Goal: Task Accomplishment & Management: Use online tool/utility

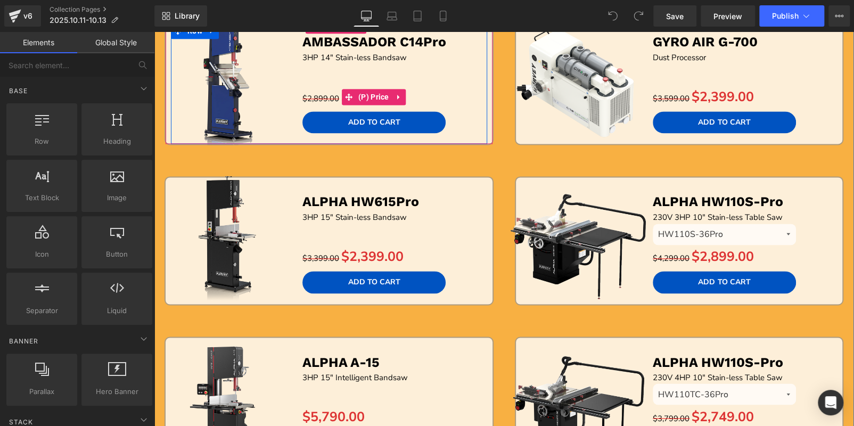
scroll to position [851, 0]
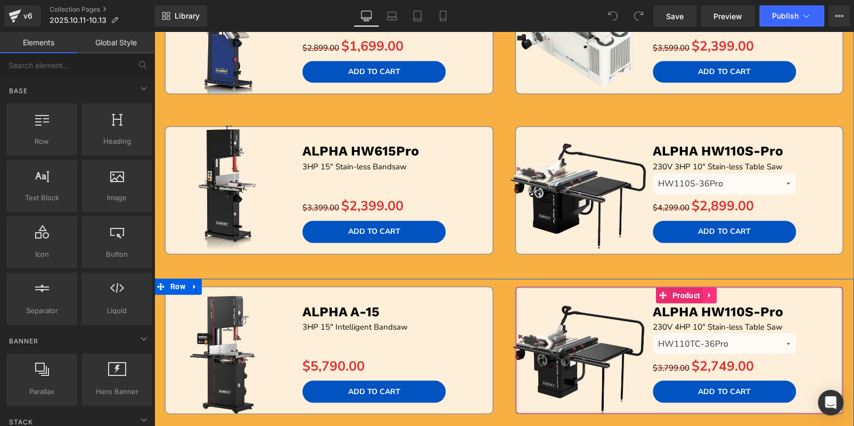
click at [705, 287] on link at bounding box center [709, 295] width 14 height 16
click at [713, 291] on icon at bounding box center [716, 295] width 7 height 8
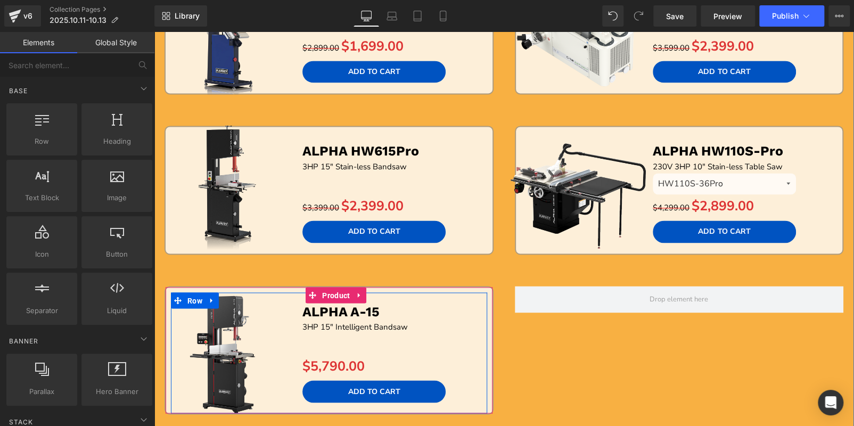
scroll to position [0, 0]
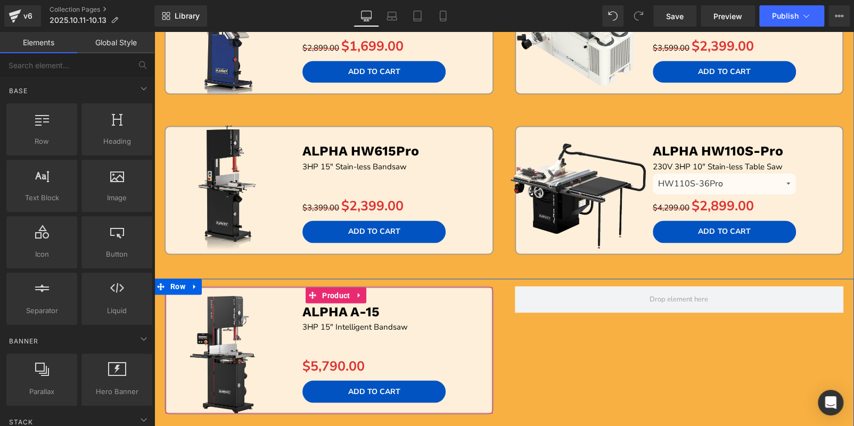
click at [360, 295] on link at bounding box center [359, 295] width 14 height 16
click at [351, 292] on icon at bounding box center [352, 294] width 7 height 7
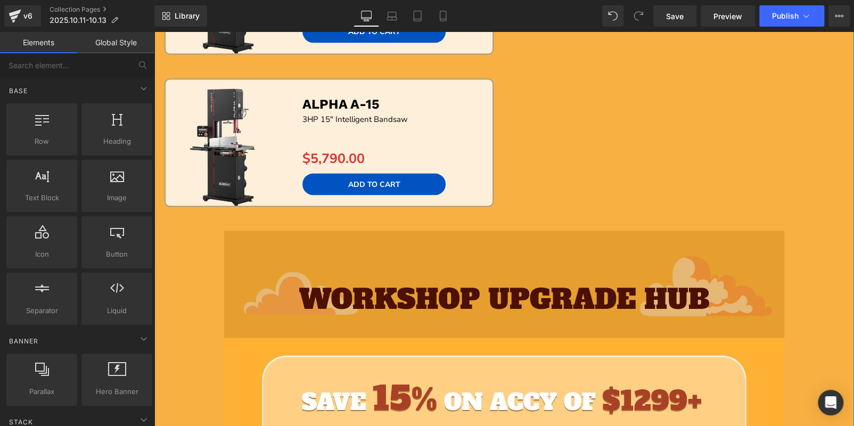
scroll to position [945, 0]
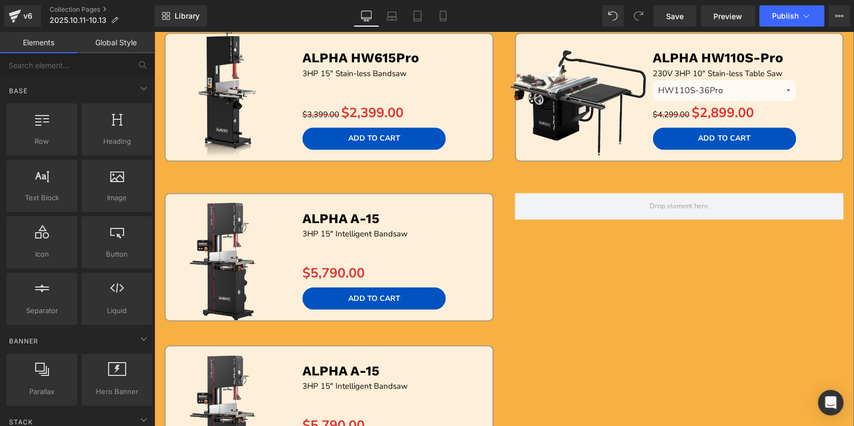
drag, startPoint x: 256, startPoint y: 235, endPoint x: 246, endPoint y: 214, distance: 23.1
click at [256, 235] on img at bounding box center [229, 256] width 143 height 143
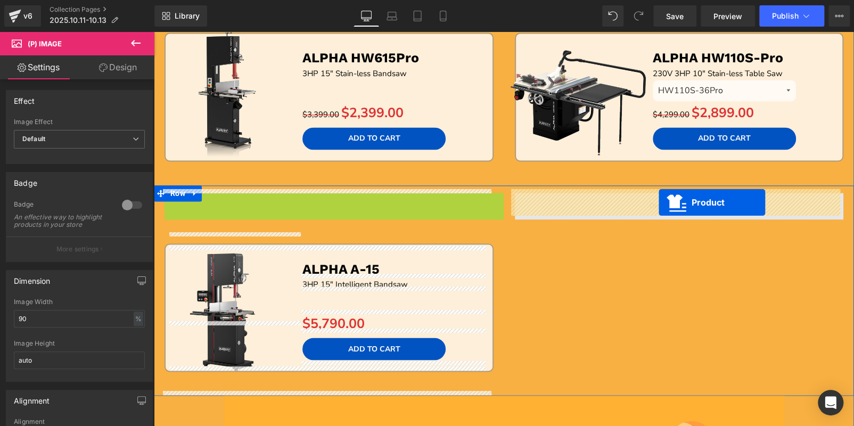
drag, startPoint x: 634, startPoint y: 201, endPoint x: 658, endPoint y: 203, distance: 24.5
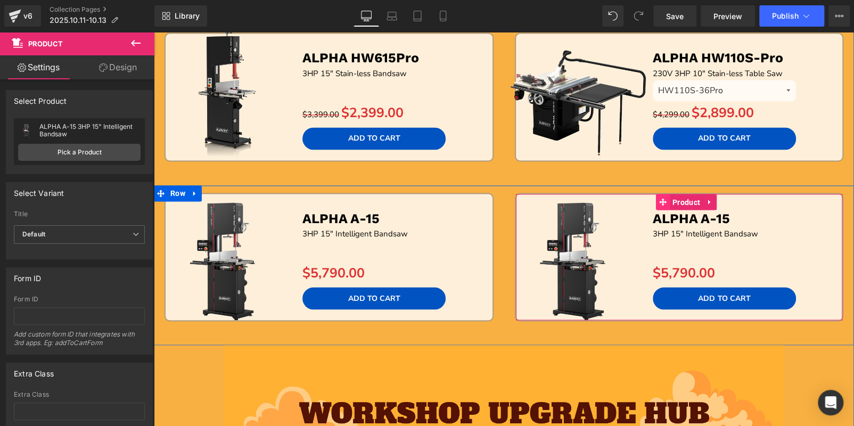
click at [673, 196] on span "Product" at bounding box center [685, 202] width 33 height 16
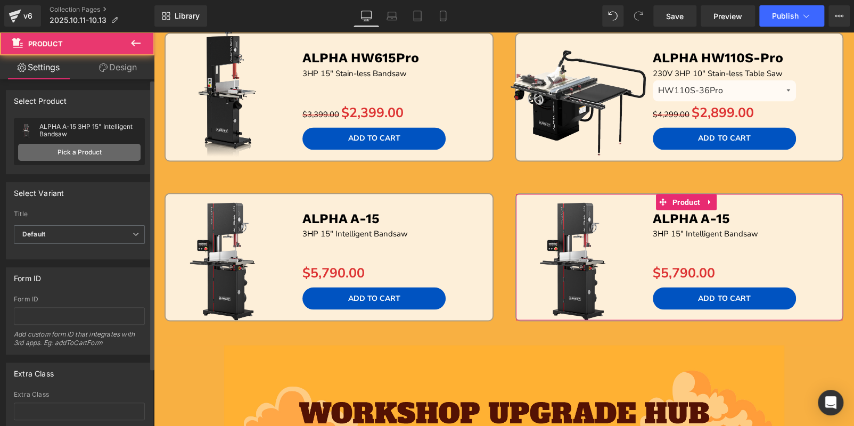
click at [89, 154] on link "Pick a Product" at bounding box center [79, 152] width 122 height 17
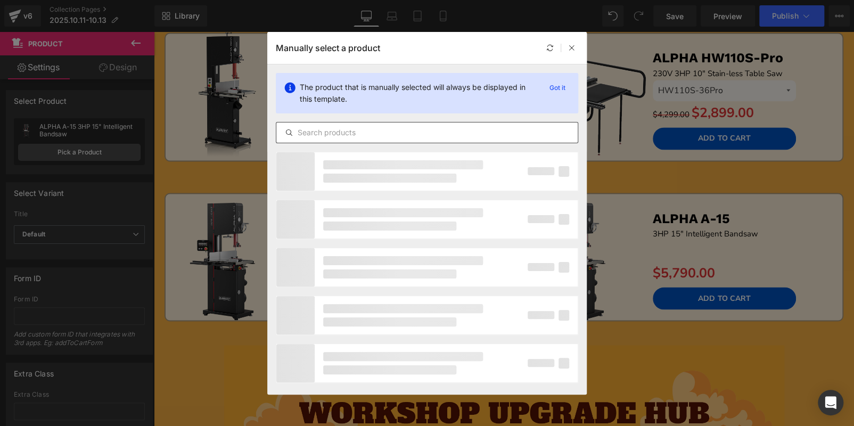
click at [492, 128] on input "text" at bounding box center [426, 132] width 301 height 13
paste input "TURBO T-60S"
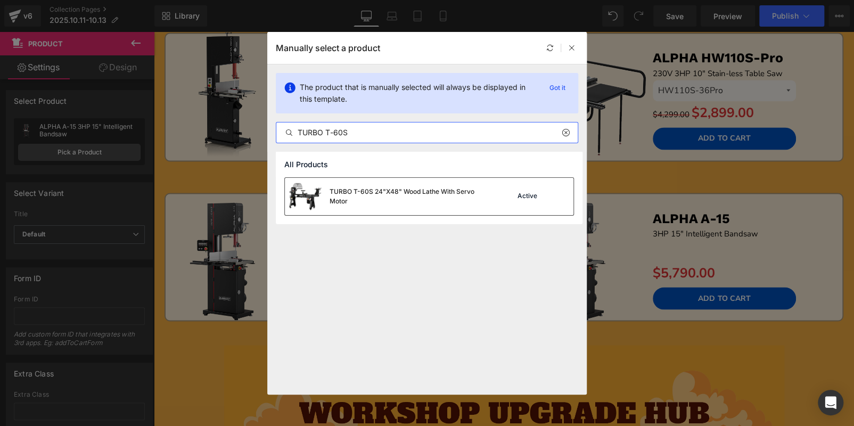
type input "TURBO T-60S"
click at [483, 187] on div "TURBO T-60S 24"X48" Wood Lathe With Servo Motor" at bounding box center [409, 196] width 160 height 19
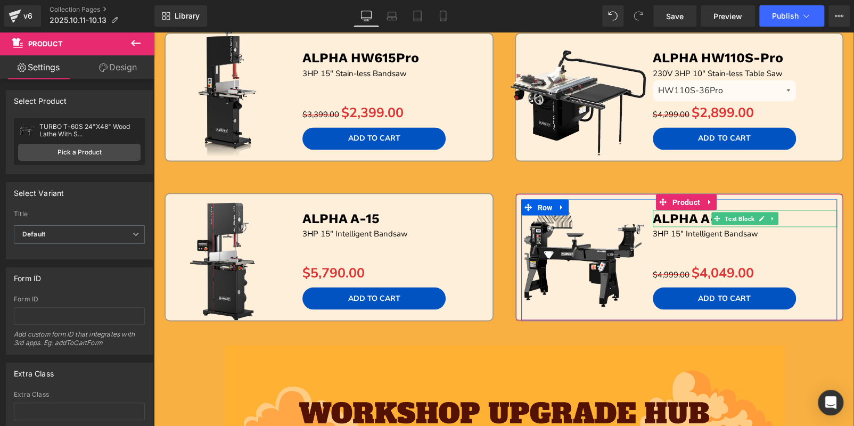
click at [789, 213] on p "ALPHA A-15" at bounding box center [744, 219] width 184 height 18
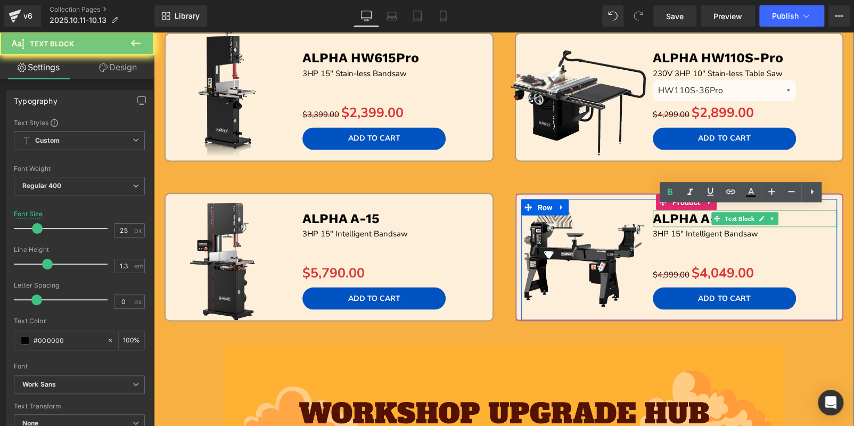
click at [789, 213] on p "ALPHA A-15" at bounding box center [744, 219] width 184 height 18
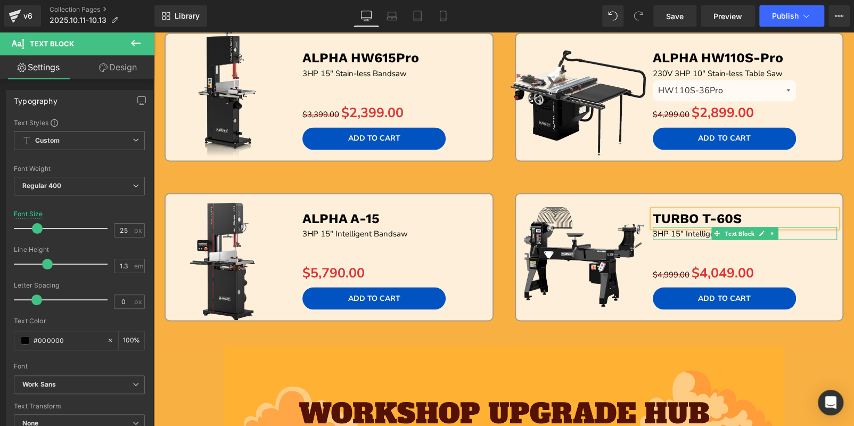
click at [789, 227] on p "3HP 15" Intelligent Bandsaw" at bounding box center [744, 233] width 184 height 13
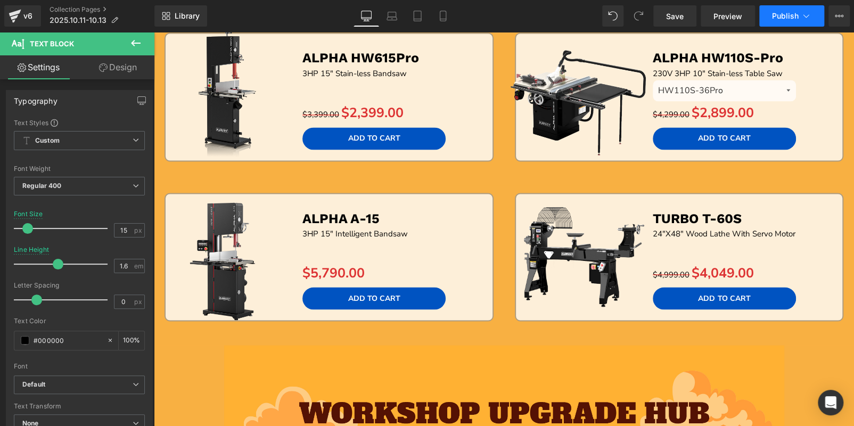
click at [787, 18] on span "Publish" at bounding box center [785, 16] width 27 height 9
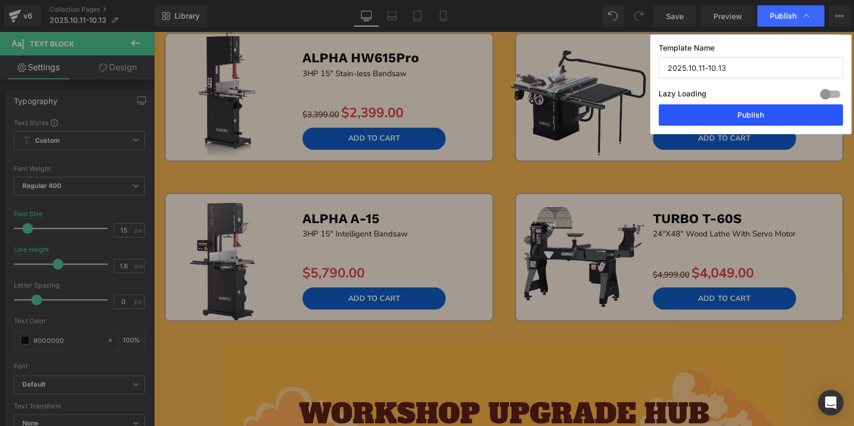
click at [772, 123] on button "Publish" at bounding box center [750, 114] width 184 height 21
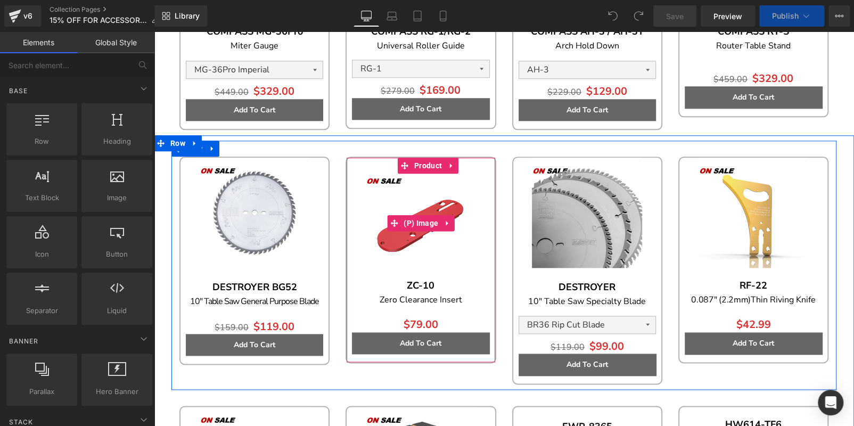
scroll to position [904, 0]
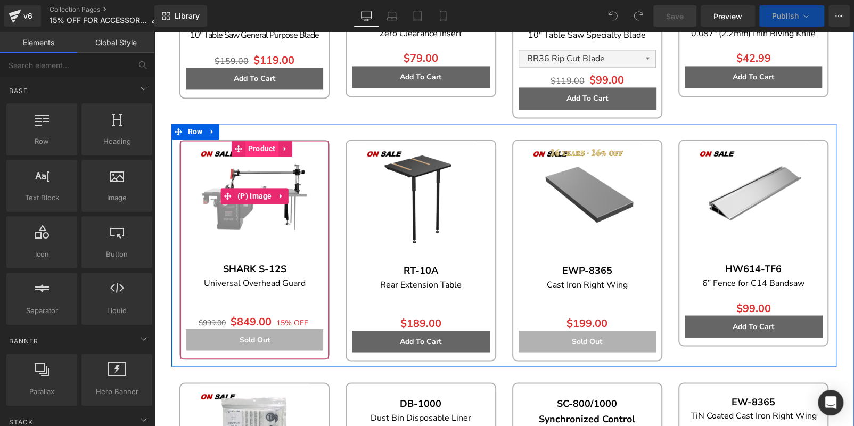
click at [262, 144] on span "Product" at bounding box center [261, 148] width 33 height 16
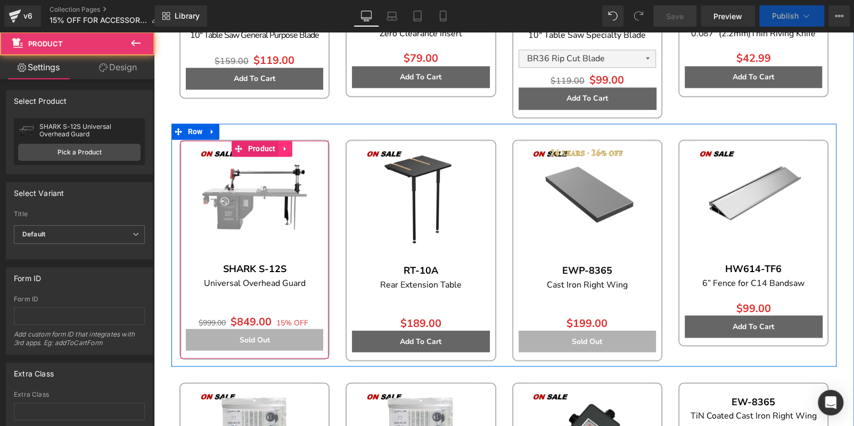
click at [282, 145] on icon at bounding box center [285, 149] width 7 height 8
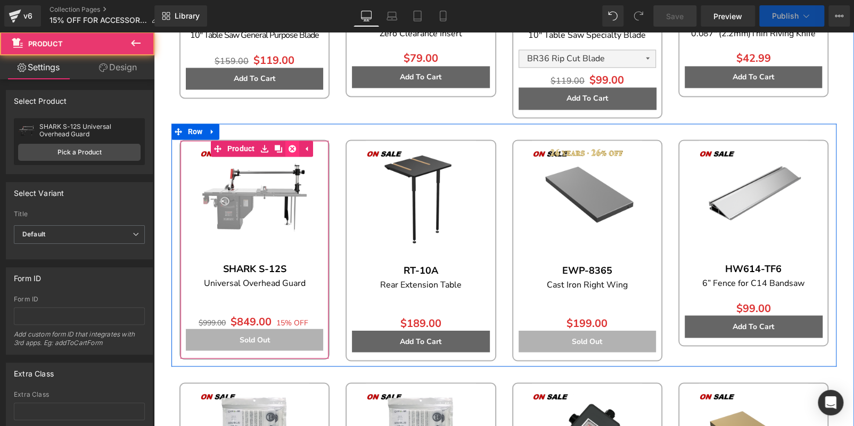
click at [288, 145] on icon at bounding box center [291, 148] width 7 height 7
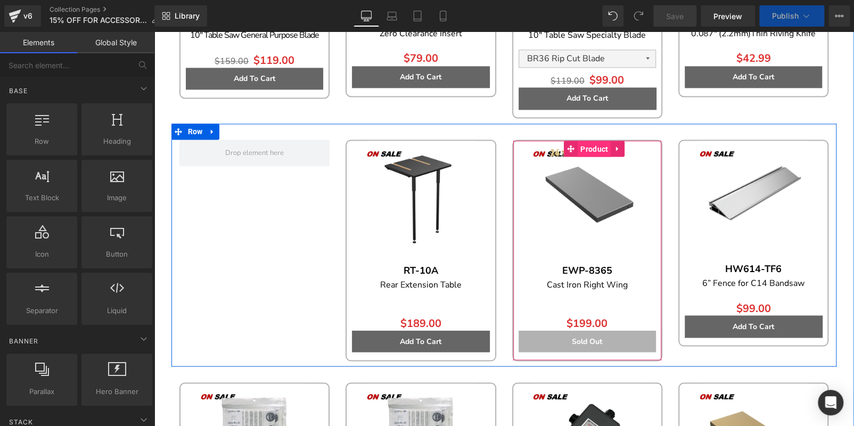
click at [604, 147] on span "Product" at bounding box center [593, 149] width 33 height 16
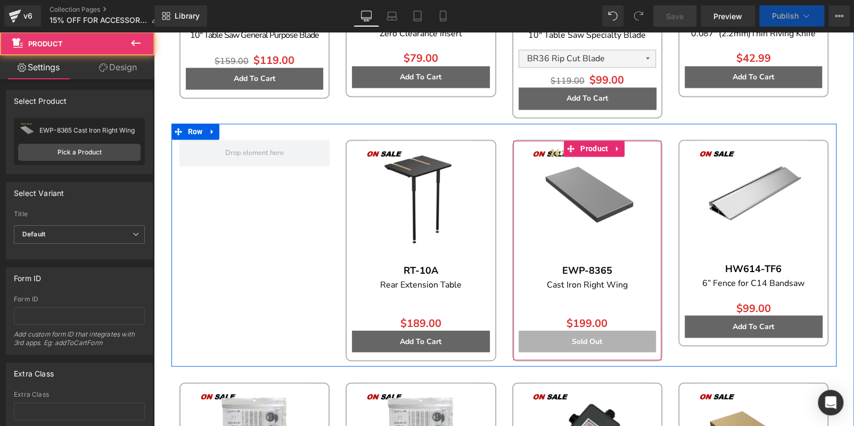
click at [616, 146] on icon at bounding box center [617, 148] width 2 height 5
click at [624, 145] on icon at bounding box center [623, 148] width 7 height 7
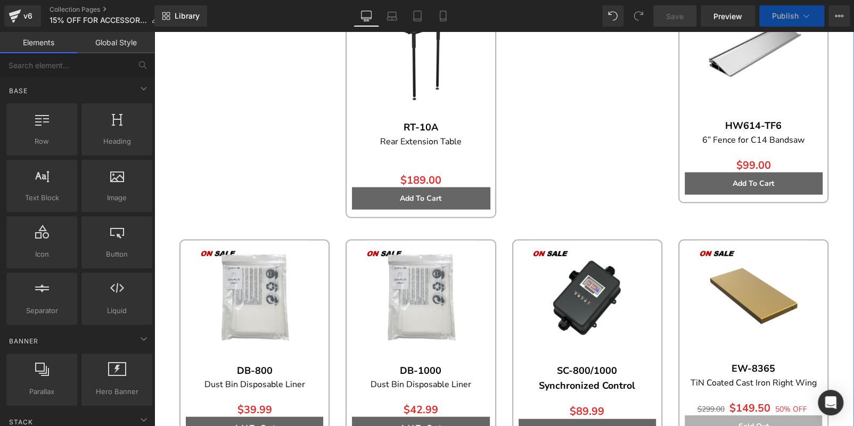
scroll to position [1064, 0]
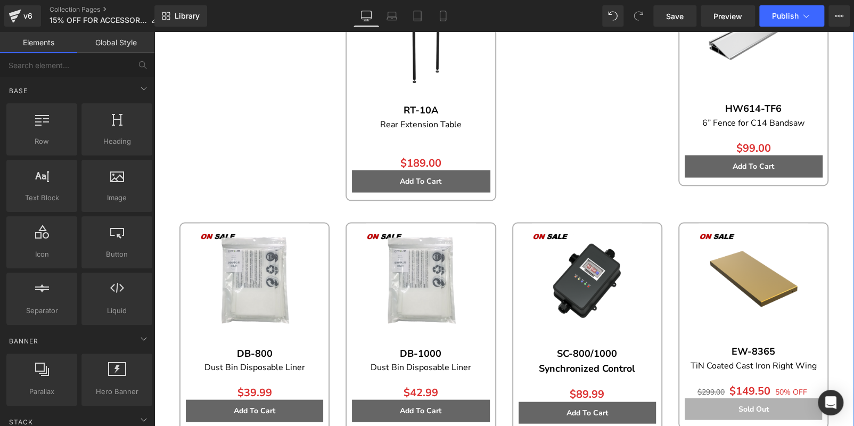
click at [762, 235] on img at bounding box center [753, 278] width 110 height 110
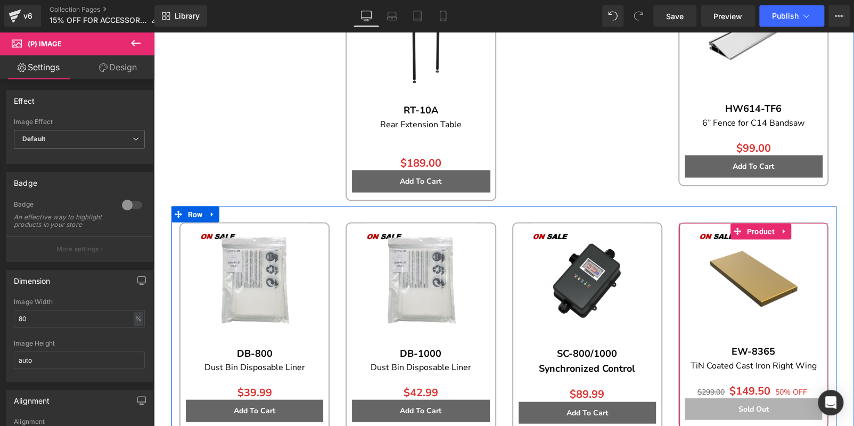
drag, startPoint x: 776, startPoint y: 225, endPoint x: 782, endPoint y: 225, distance: 6.4
click at [777, 225] on link at bounding box center [784, 231] width 14 height 16
click at [787, 227] on icon at bounding box center [790, 230] width 7 height 7
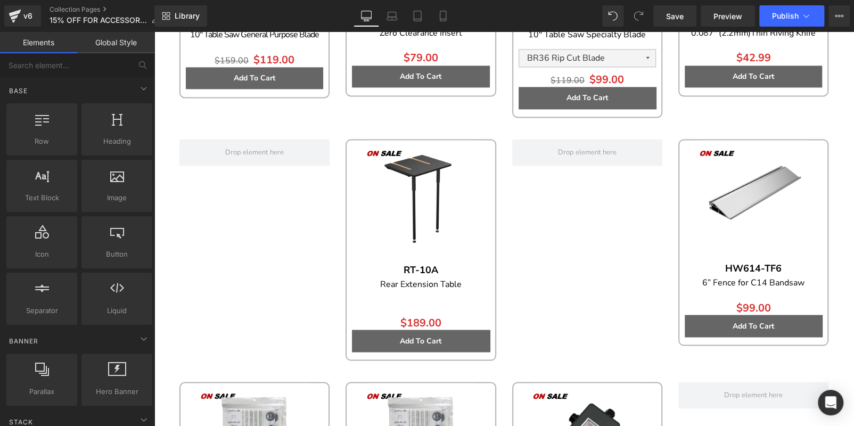
scroll to position [904, 0]
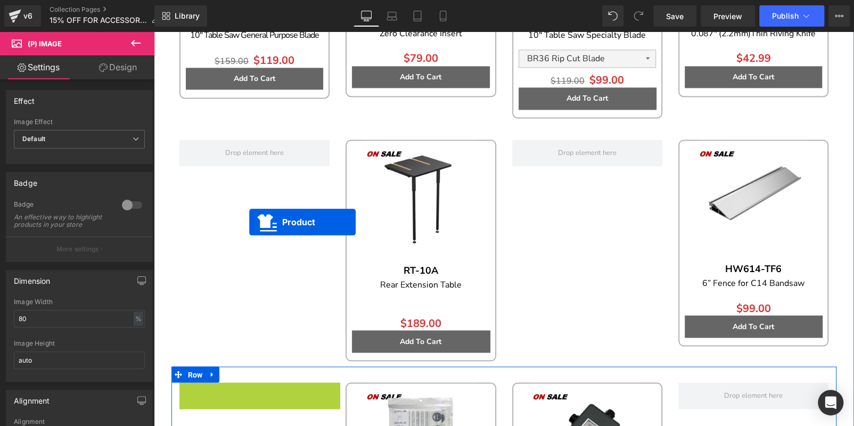
scroll to position [914, 0]
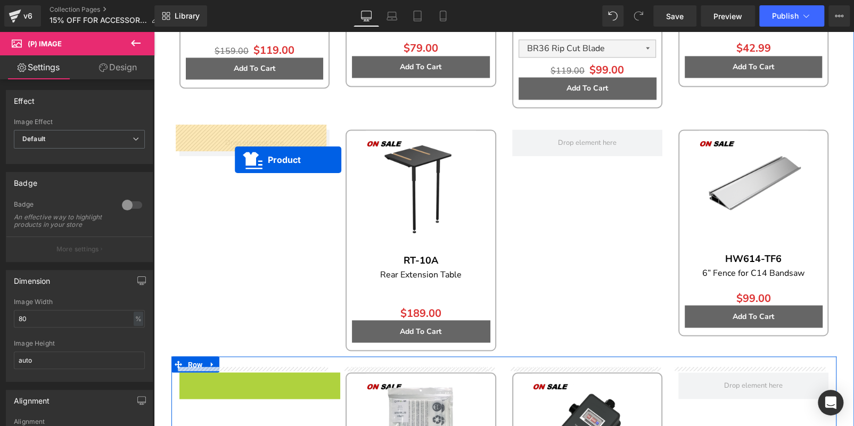
drag, startPoint x: 247, startPoint y: 255, endPoint x: 235, endPoint y: 158, distance: 98.2
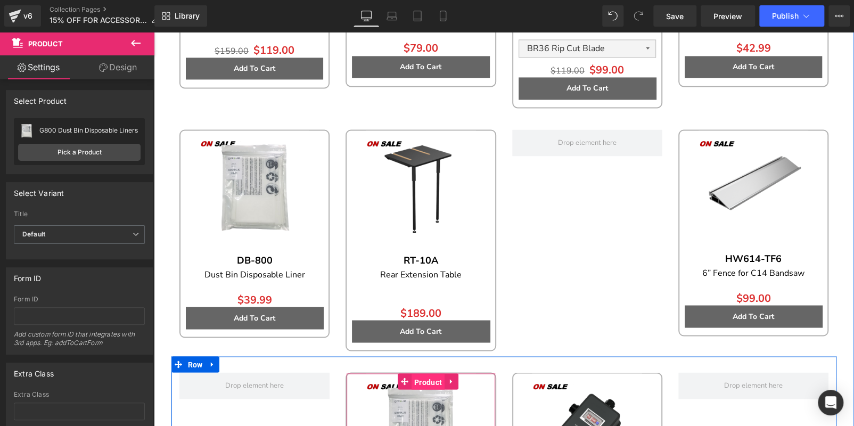
click at [411, 374] on span "Product" at bounding box center [427, 382] width 33 height 16
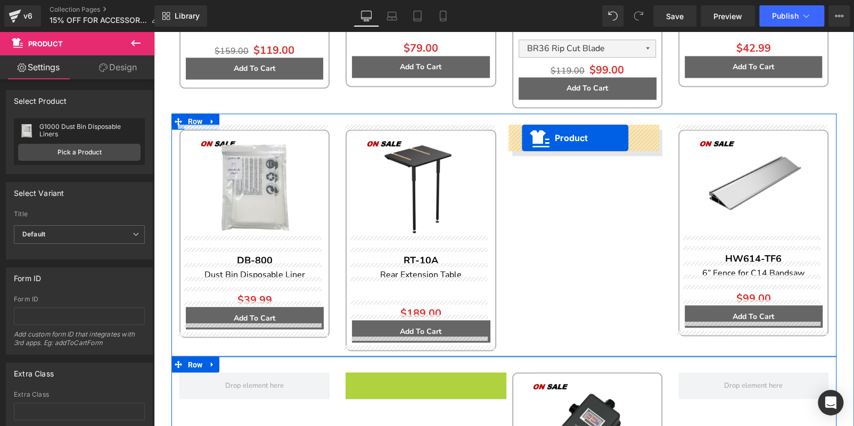
drag, startPoint x: 398, startPoint y: 375, endPoint x: 522, endPoint y: 138, distance: 267.5
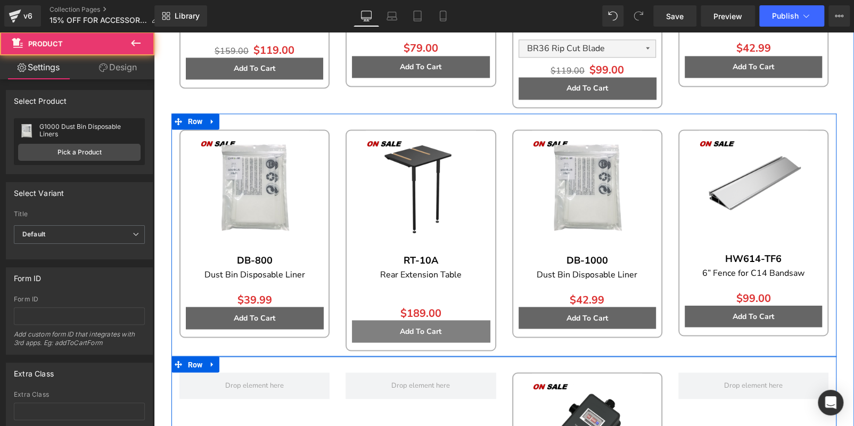
scroll to position [1021, 0]
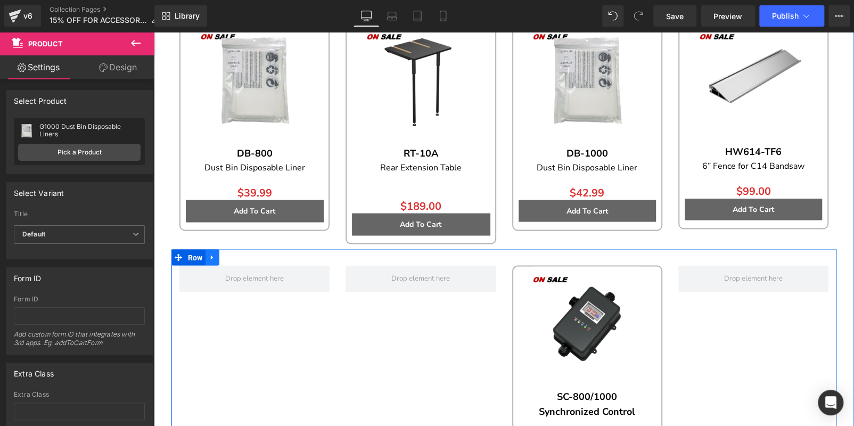
click at [212, 253] on icon at bounding box center [212, 257] width 7 height 8
click at [236, 253] on icon at bounding box center [239, 256] width 7 height 7
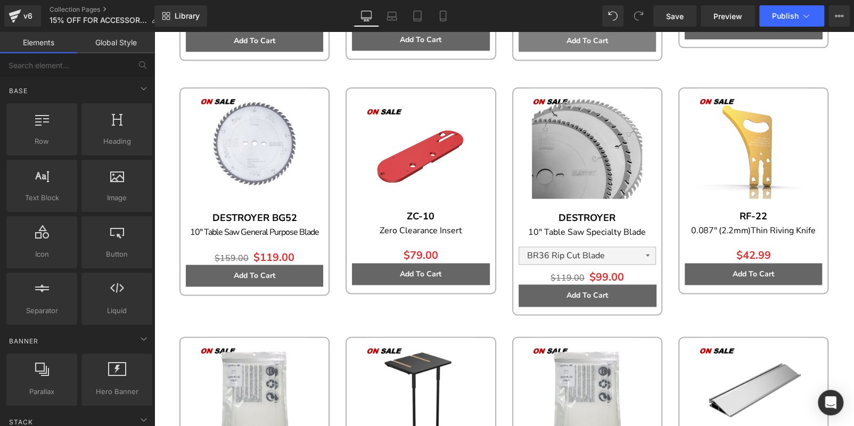
scroll to position [542, 0]
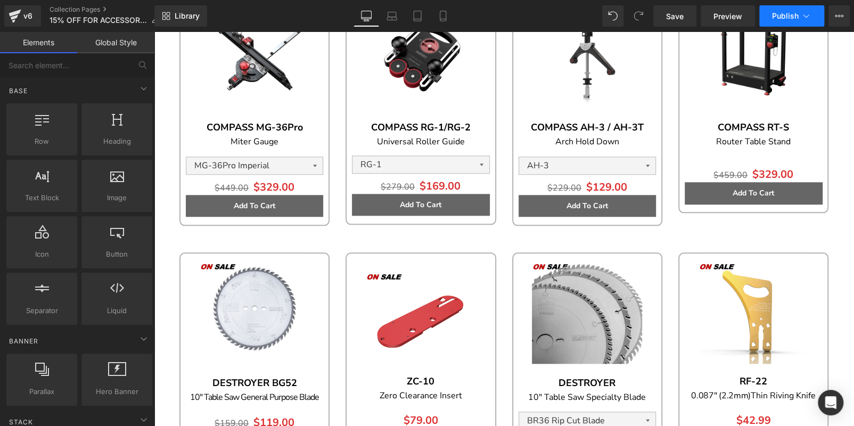
click at [773, 18] on span "Publish" at bounding box center [785, 16] width 27 height 9
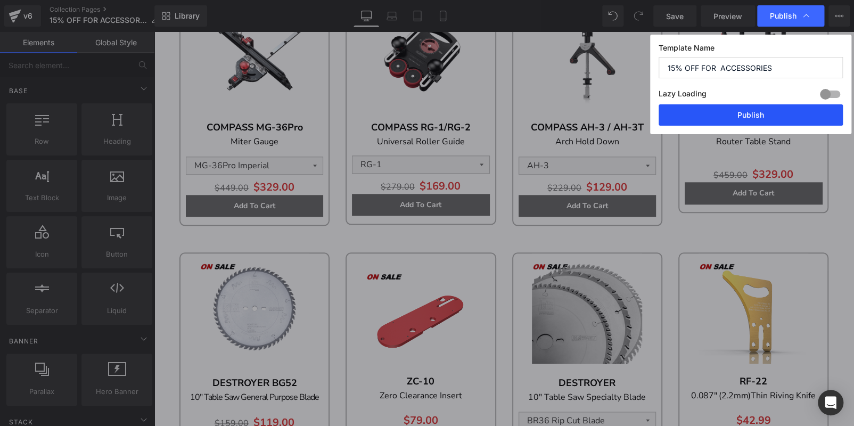
click at [777, 117] on button "Publish" at bounding box center [750, 114] width 184 height 21
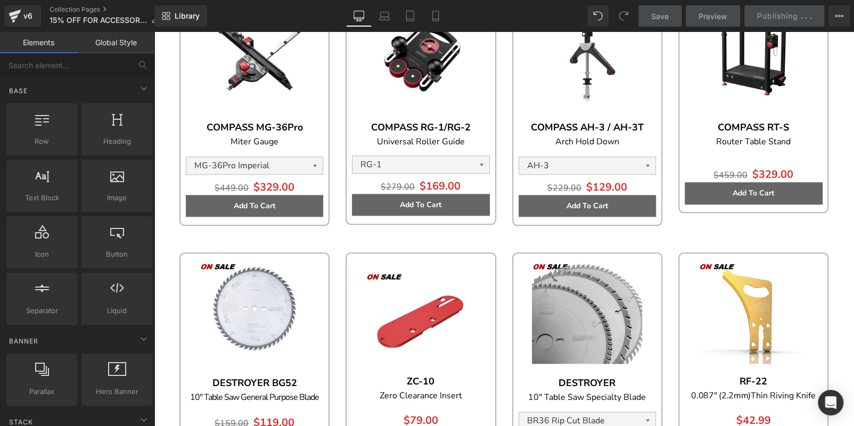
scroll to position [117, 0]
